Goal: Task Accomplishment & Management: Manage account settings

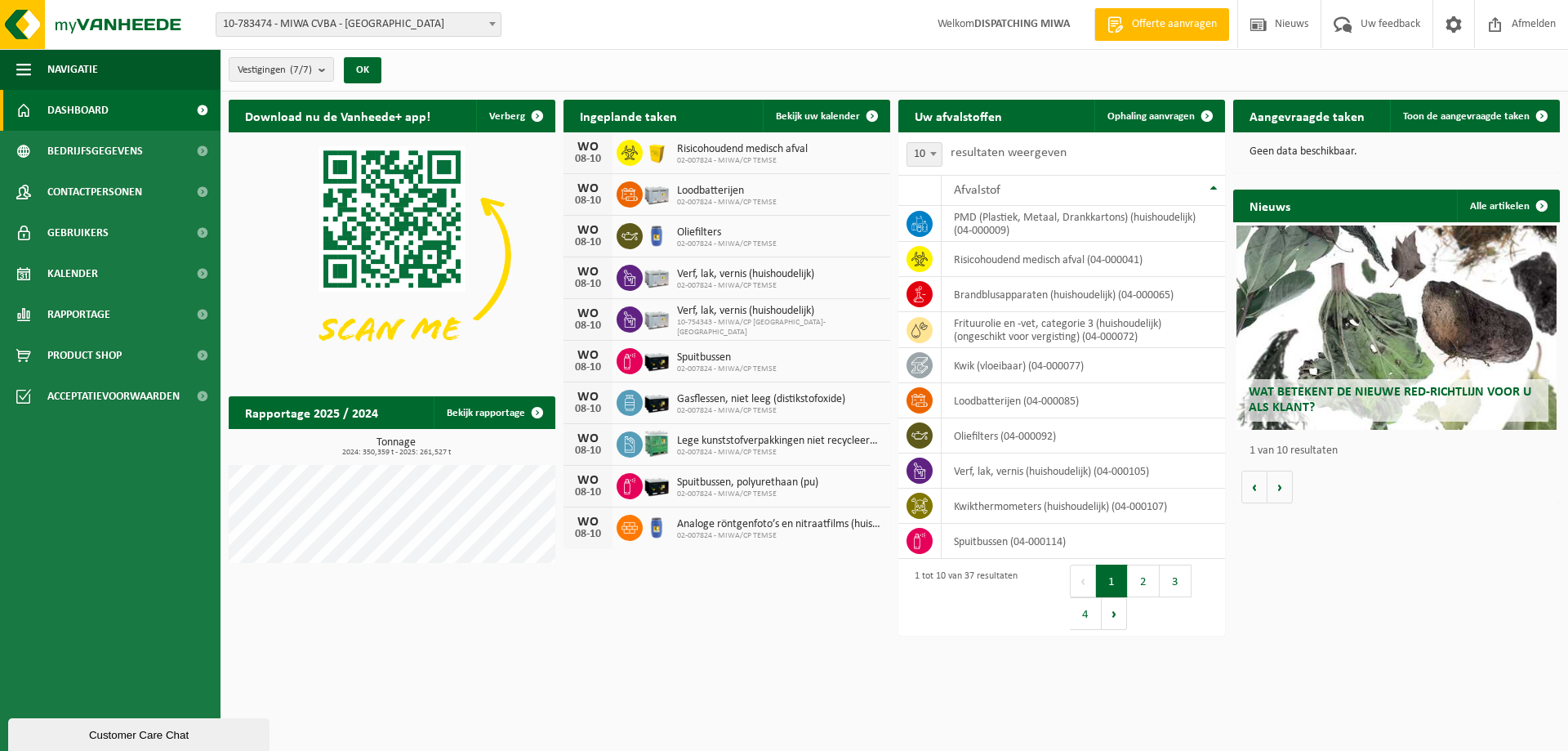
click at [289, 21] on span "10-783474 - MIWA CVBA - [GEOGRAPHIC_DATA]" at bounding box center [359, 24] width 284 height 23
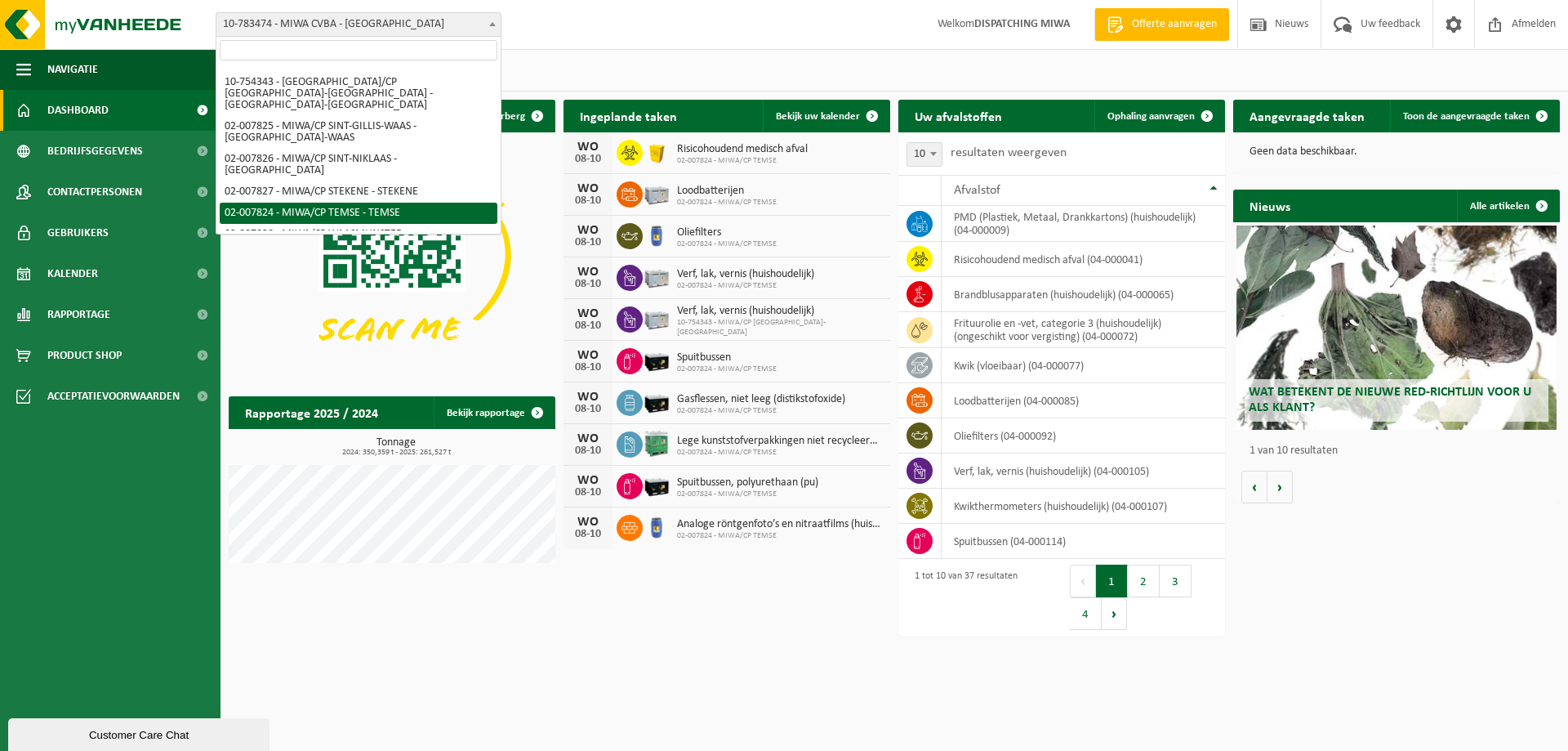
scroll to position [19, 0]
select select "27801"
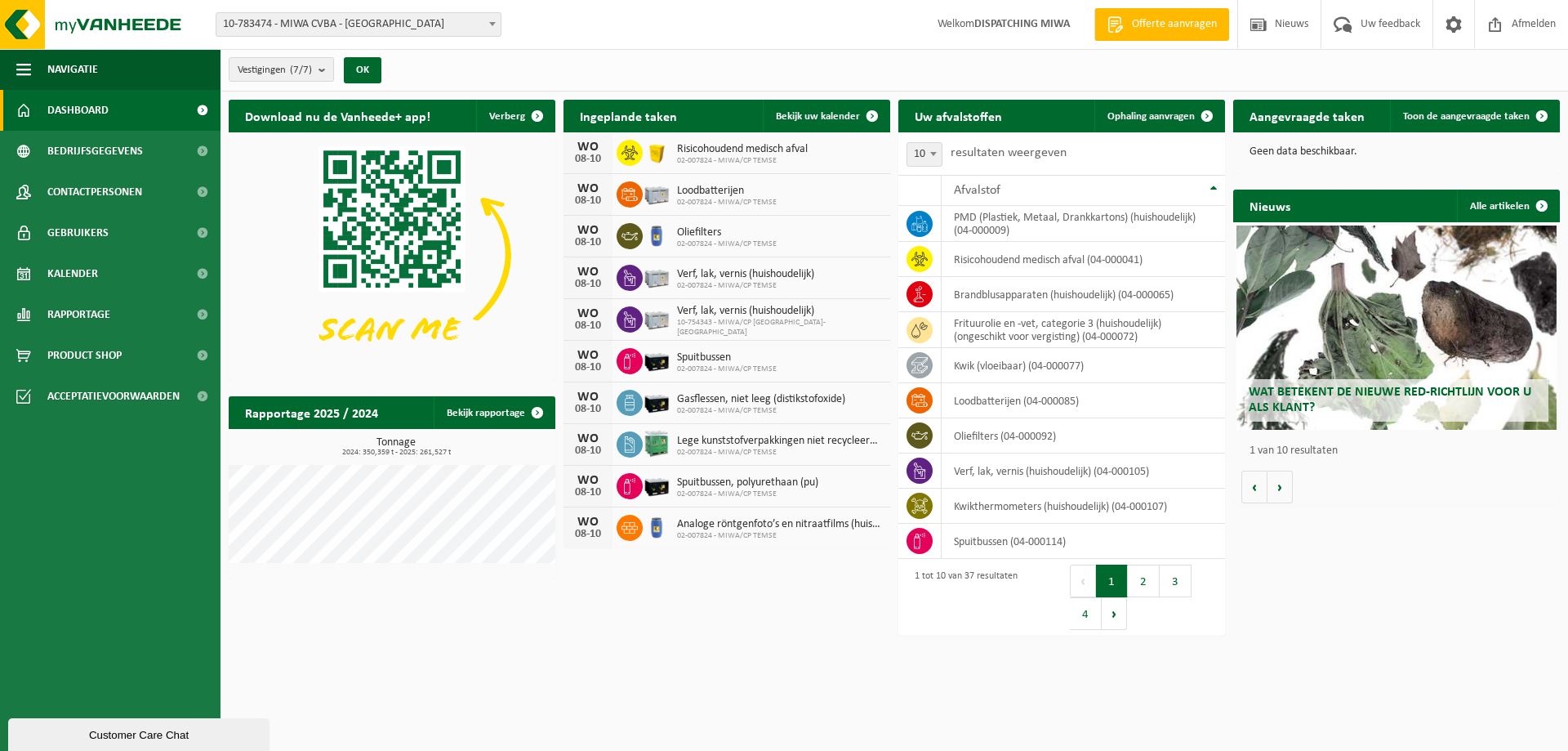
click at [352, 24] on span "10-783474 - MIWA CVBA - [GEOGRAPHIC_DATA]" at bounding box center [359, 24] width 284 height 23
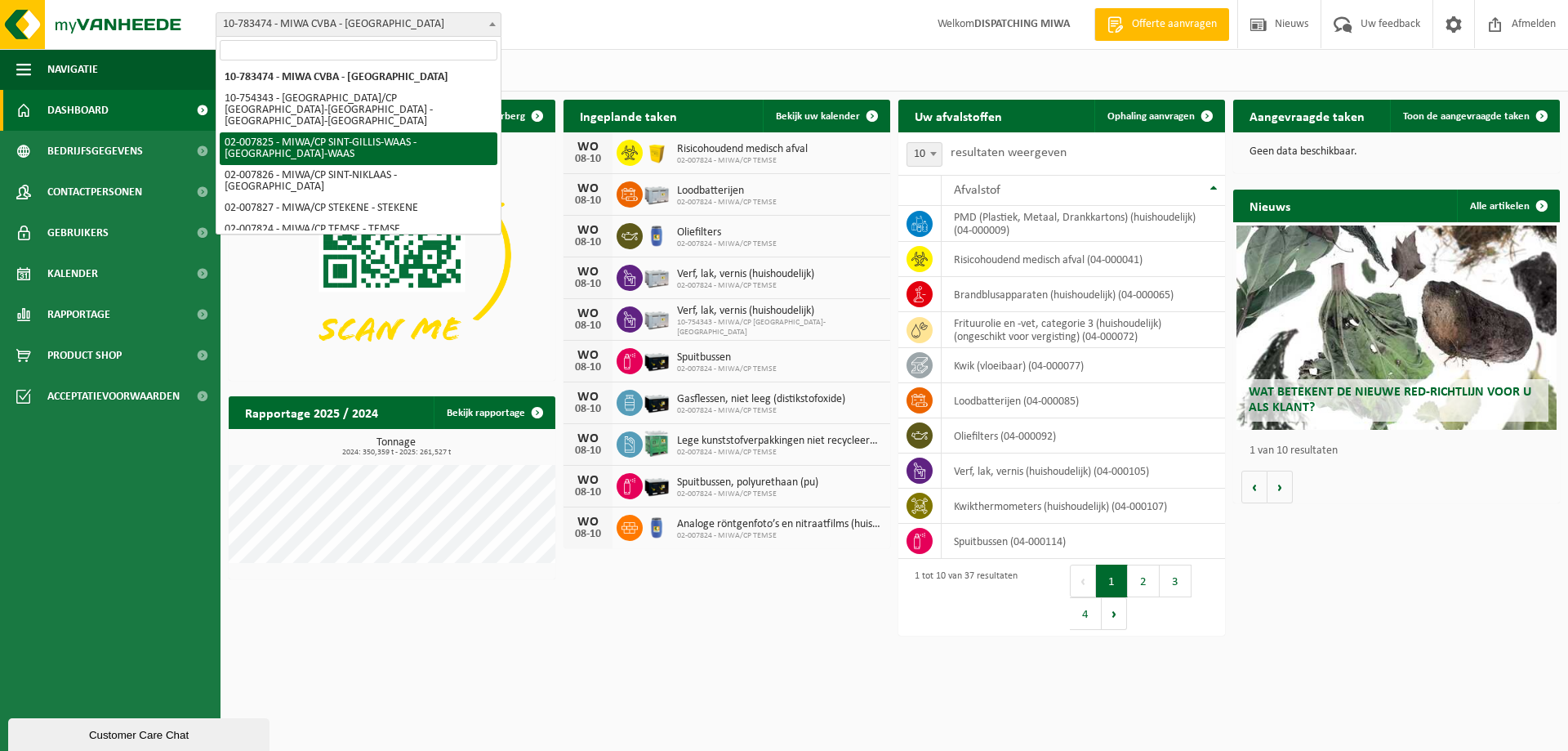
scroll to position [19, 0]
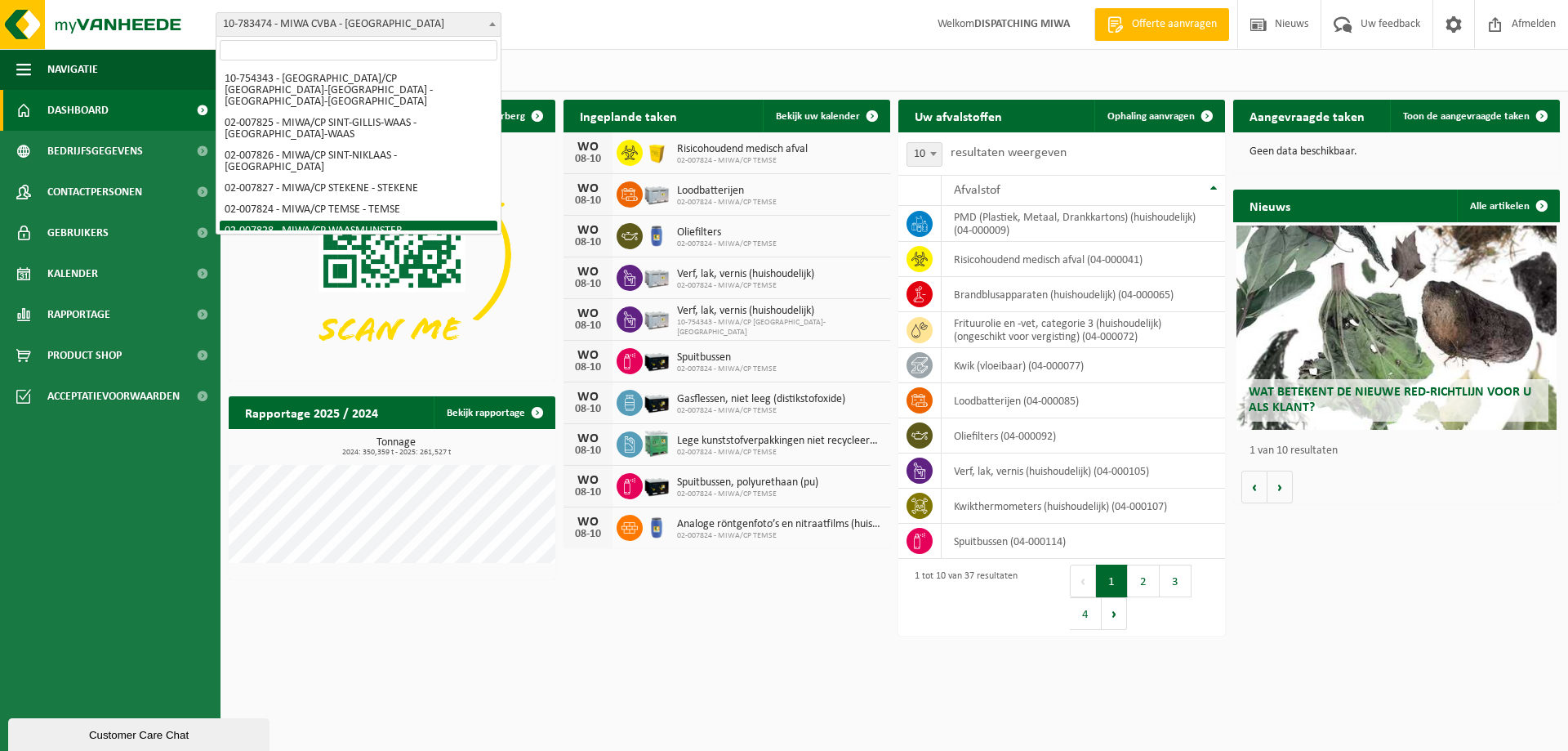
select select "27801"
